Goal: Task Accomplishment & Management: Use online tool/utility

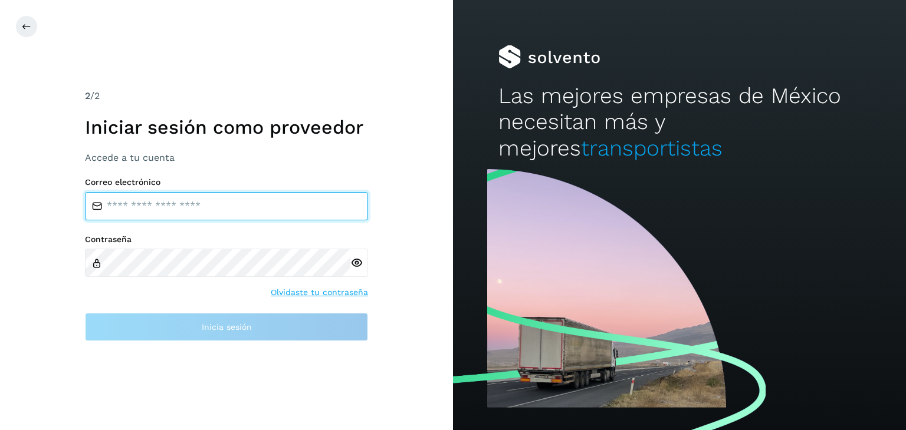
type input "**********"
click at [320, 208] on input "**********" at bounding box center [226, 206] width 283 height 28
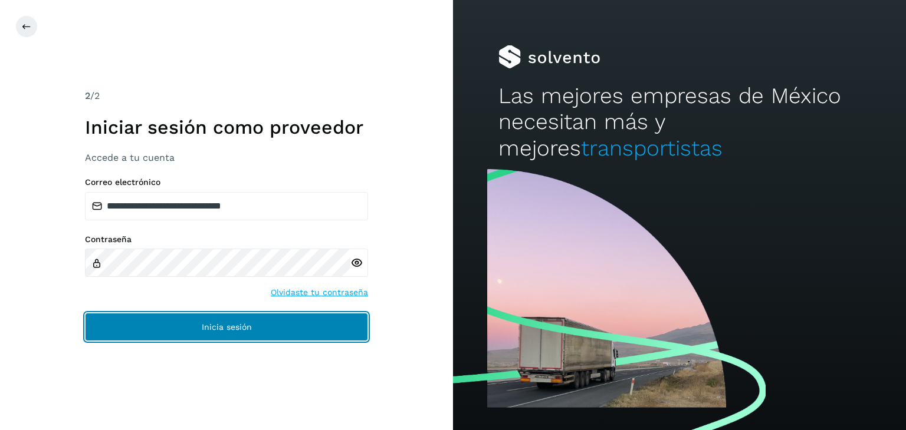
click at [265, 318] on button "Inicia sesión" at bounding box center [226, 327] width 283 height 28
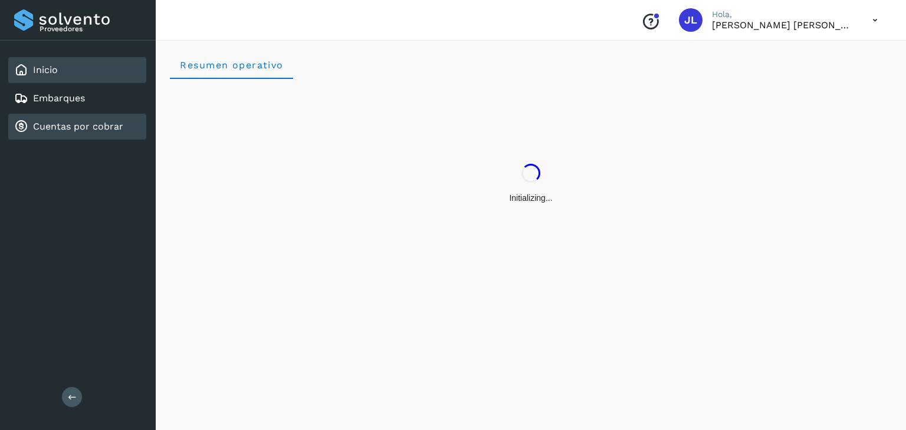
click at [77, 126] on link "Cuentas por cobrar" at bounding box center [78, 126] width 90 height 11
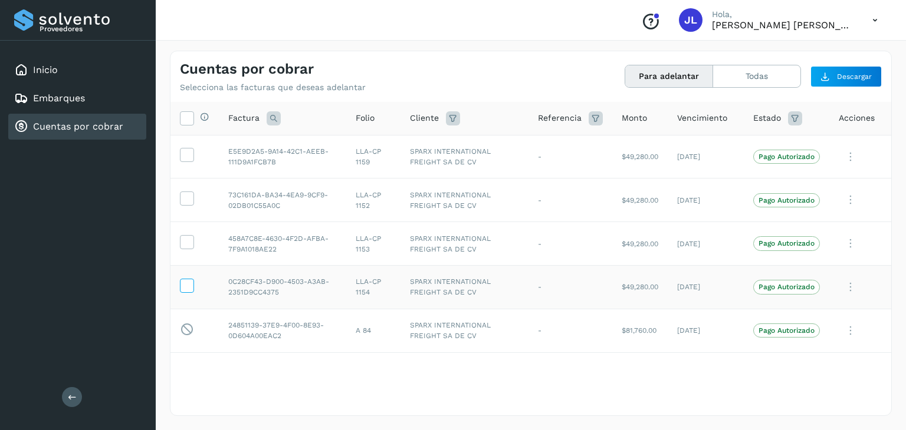
click at [188, 291] on span at bounding box center [186, 288] width 12 height 8
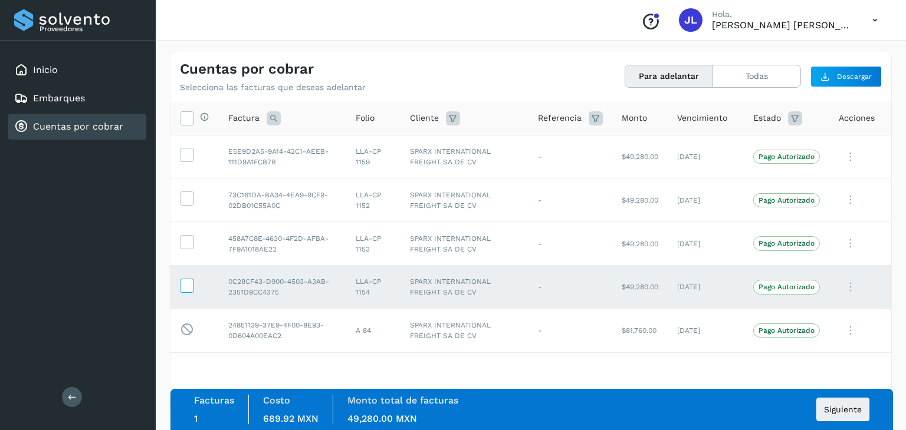
click at [185, 285] on icon at bounding box center [186, 285] width 12 height 12
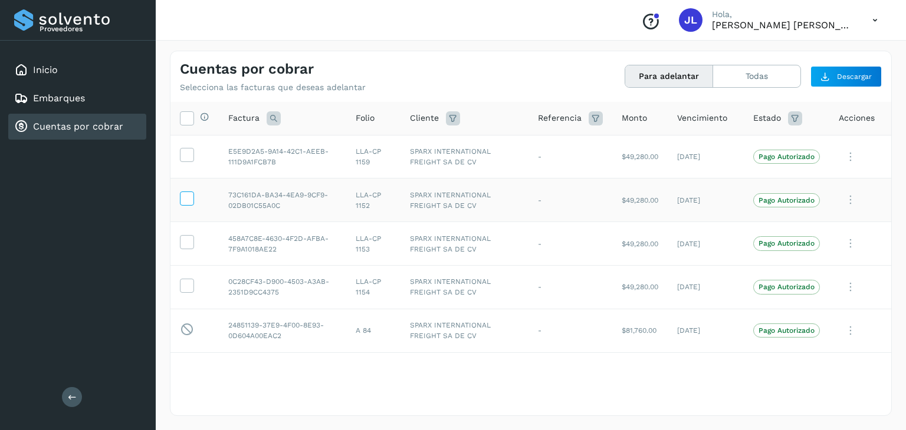
click at [186, 199] on icon at bounding box center [186, 198] width 12 height 12
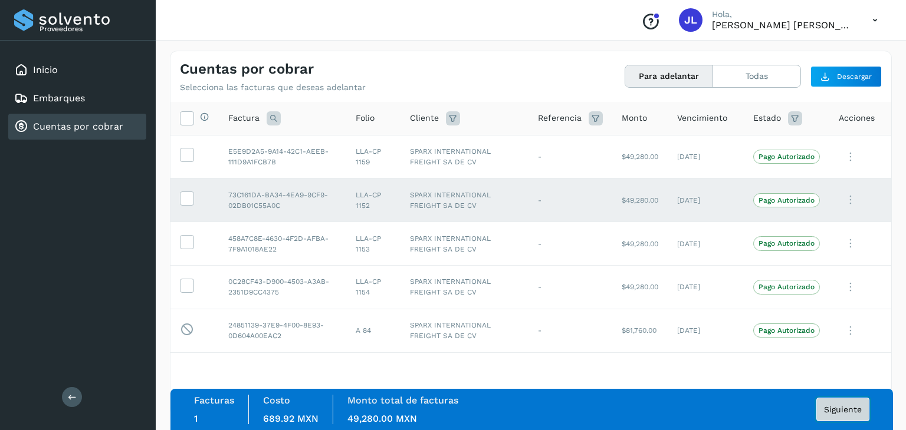
click at [834, 409] on span "Siguiente" at bounding box center [843, 410] width 38 height 8
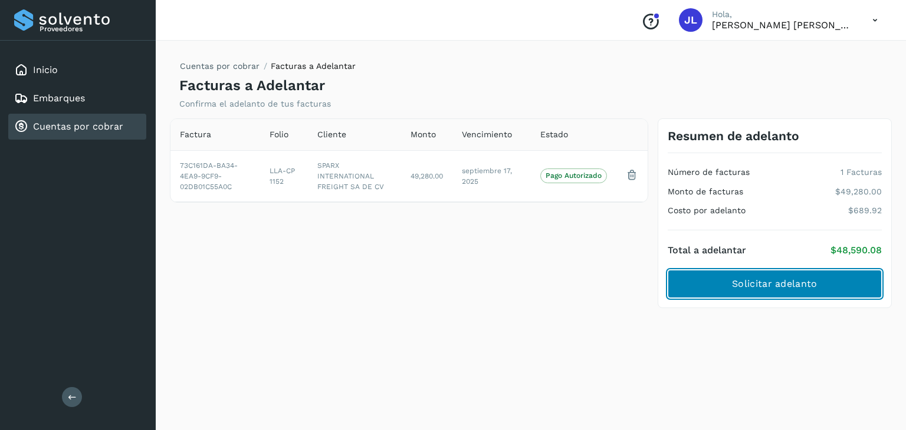
click at [757, 279] on span "Solicitar adelanto" at bounding box center [774, 284] width 85 height 13
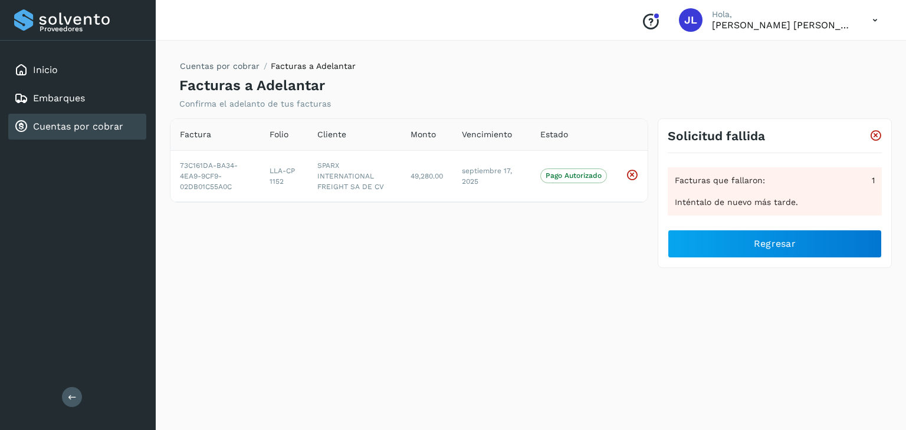
click at [877, 134] on icon at bounding box center [875, 136] width 12 height 12
click at [634, 175] on icon at bounding box center [632, 175] width 12 height 12
